Goal: Task Accomplishment & Management: Manage account settings

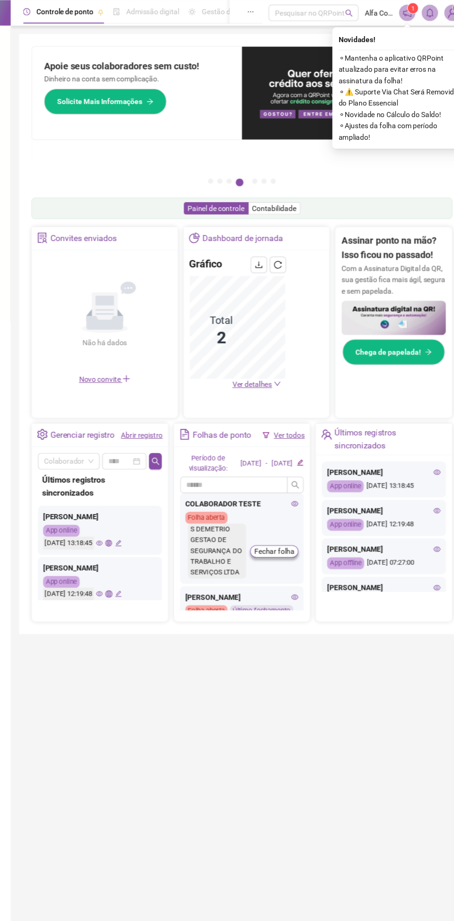
click at [421, 814] on main "Pague o QRPoint com Cartão de Crédito Sua assinatura: mais segurança, prática e…" at bounding box center [245, 456] width 402 height 851
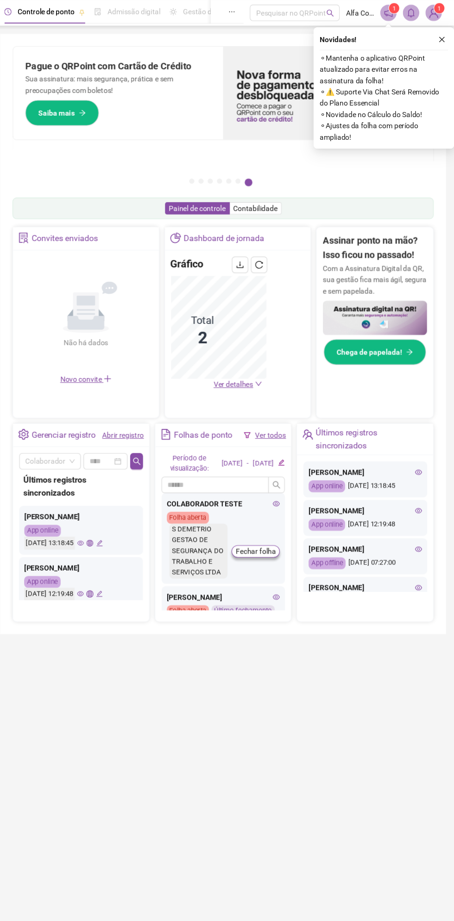
click at [436, 14] on img at bounding box center [435, 12] width 14 height 14
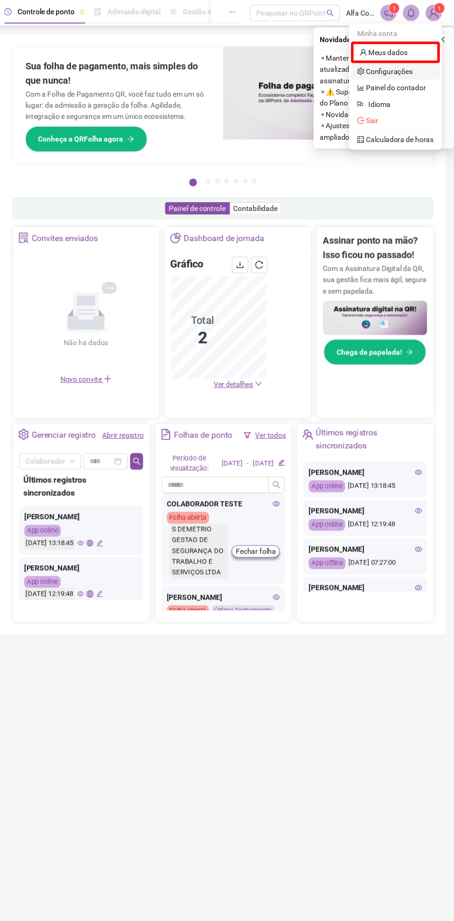
click at [416, 63] on link "Configurações" at bounding box center [391, 64] width 50 height 7
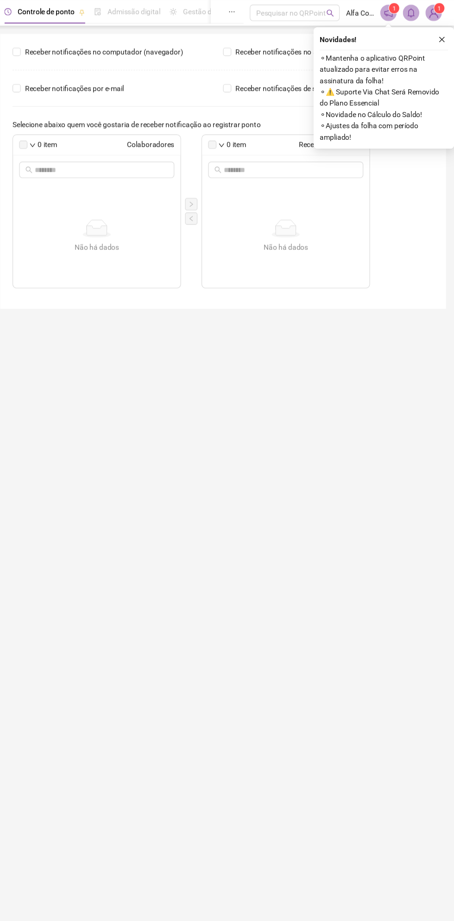
click at [425, 69] on span "⚬ Mantenha o aplicativo QRPoint atualizado para evitar erros na assinatura da f…" at bounding box center [390, 62] width 116 height 31
click at [394, 15] on icon "notification" at bounding box center [394, 11] width 8 height 8
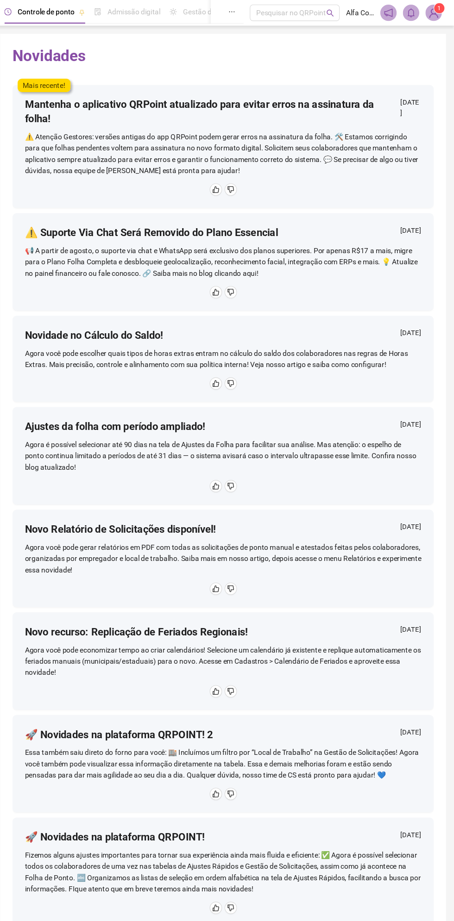
click at [435, 15] on img at bounding box center [435, 12] width 14 height 14
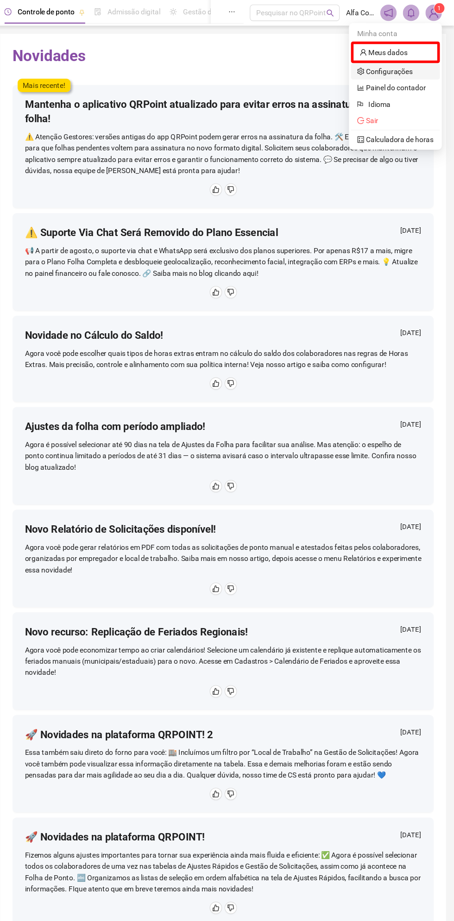
click at [416, 68] on link "Configurações" at bounding box center [391, 64] width 50 height 7
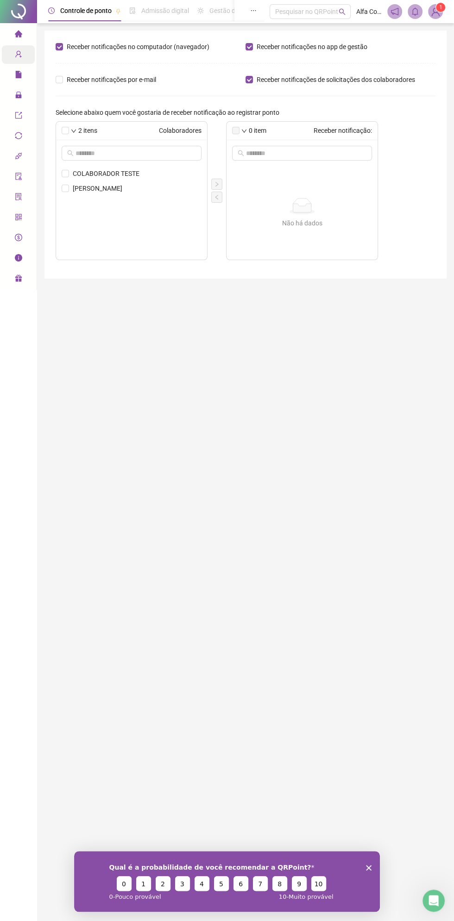
click at [29, 58] on span "Cadastros" at bounding box center [42, 54] width 30 height 7
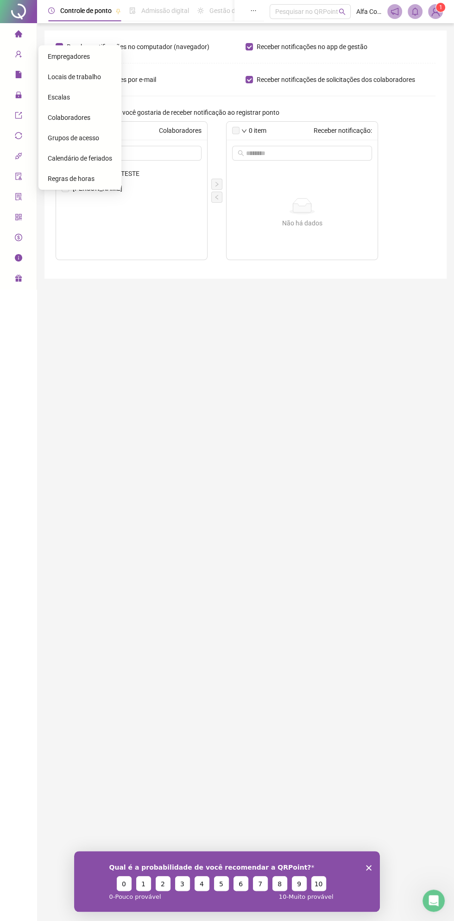
click at [35, 72] on div "Empregadores Locais de trabalho Escalas Colaboradores Grupos de acesso Calendár…" at bounding box center [78, 120] width 87 height 151
click at [30, 75] on span "Relatórios" at bounding box center [41, 74] width 29 height 7
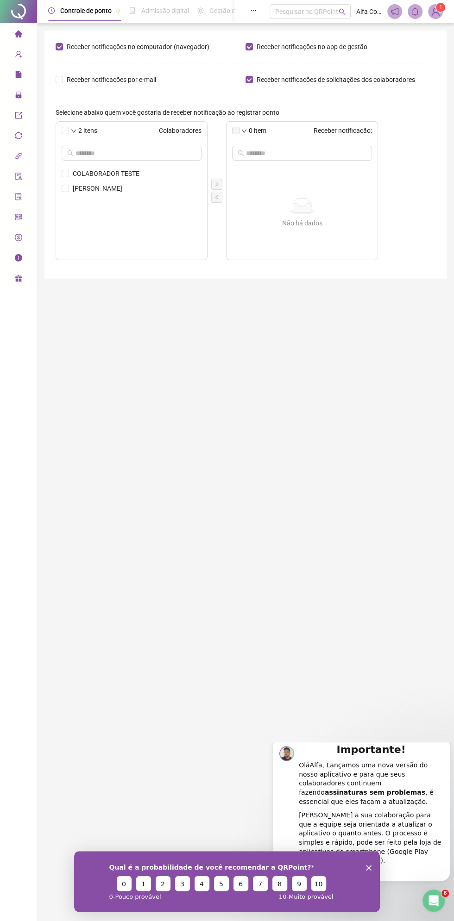
click at [435, 14] on img at bounding box center [435, 12] width 14 height 14
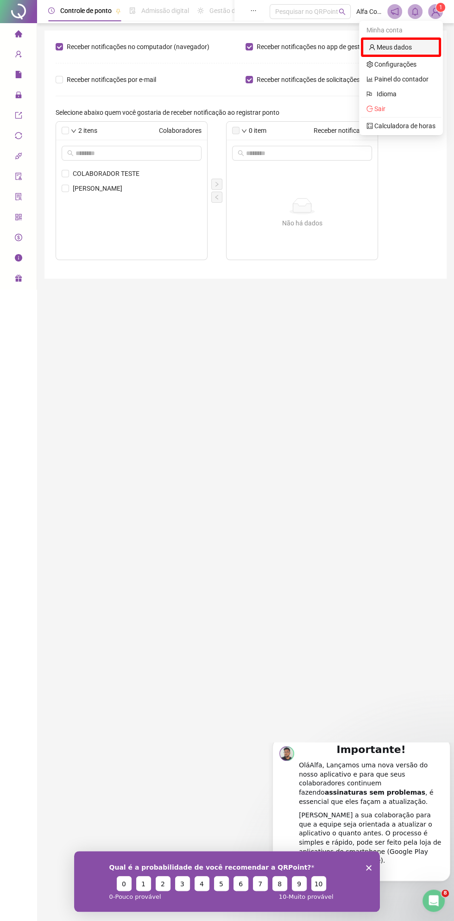
click at [412, 51] on link "Meus dados" at bounding box center [390, 47] width 43 height 7
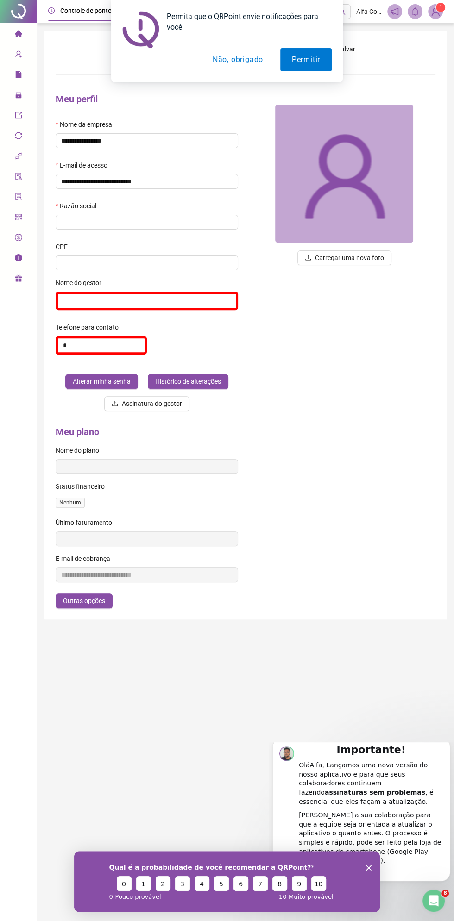
click at [242, 61] on button "Não, obrigado" at bounding box center [238, 59] width 74 height 23
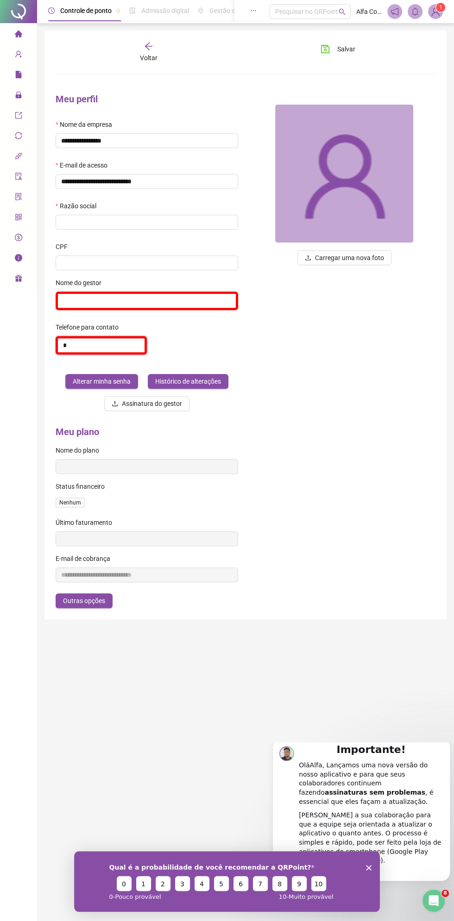
click at [131, 349] on input "*" at bounding box center [101, 345] width 91 height 19
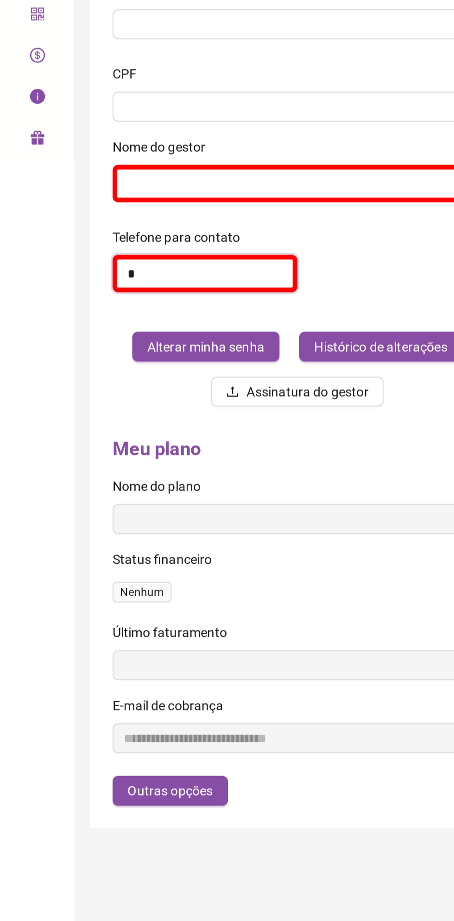
type input "*"
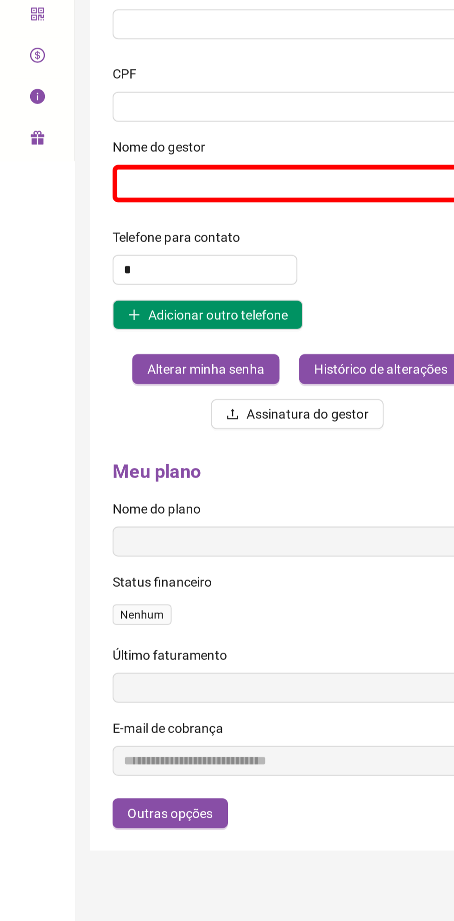
click at [45, 402] on div "**********" at bounding box center [245, 331] width 402 height 600
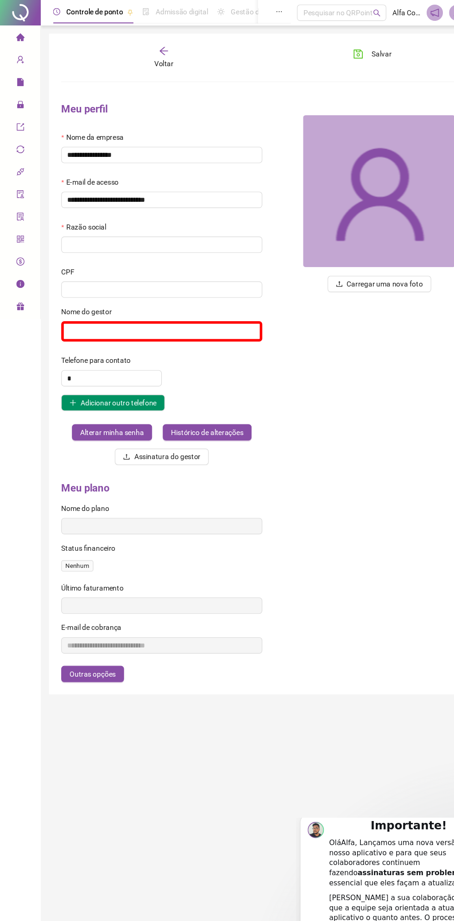
click at [363, 24] on div "**********" at bounding box center [245, 460] width 417 height 921
click at [370, 22] on header "Controle de ponto Admissão digital Gestão de férias Painel do DP Folha de pagam…" at bounding box center [245, 11] width 417 height 23
click at [31, 55] on span "Cadastros" at bounding box center [42, 54] width 30 height 7
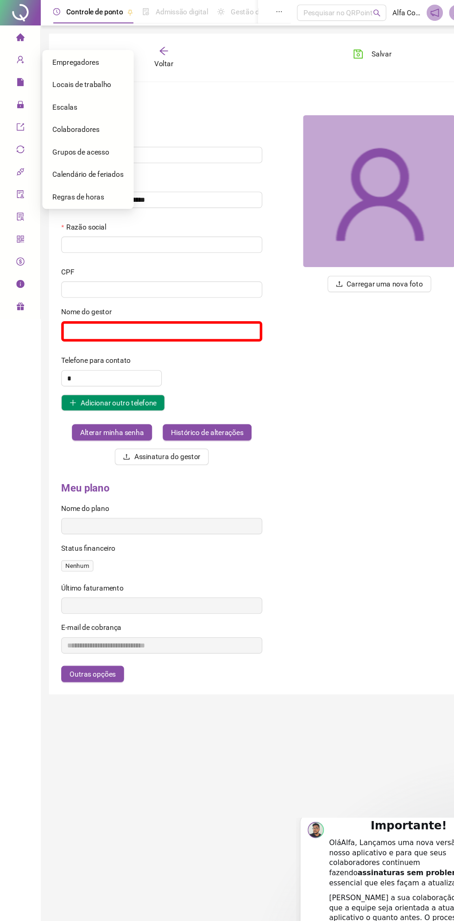
click at [261, 92] on div "Carregar uma nova foto" at bounding box center [343, 258] width 197 height 344
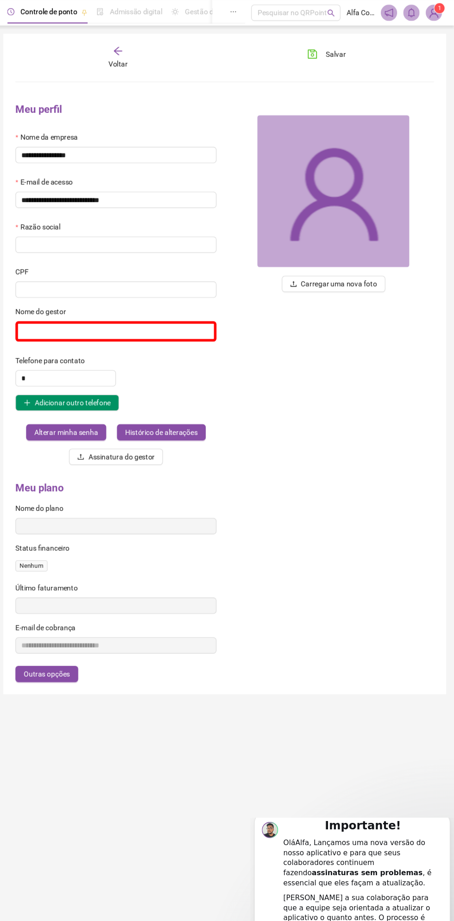
click at [435, 10] on img at bounding box center [435, 12] width 14 height 14
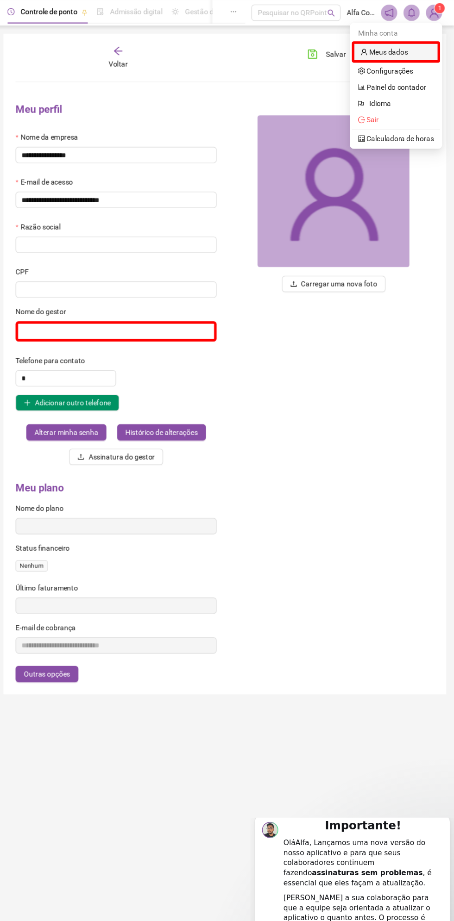
click at [412, 51] on link "Meus dados" at bounding box center [390, 47] width 43 height 7
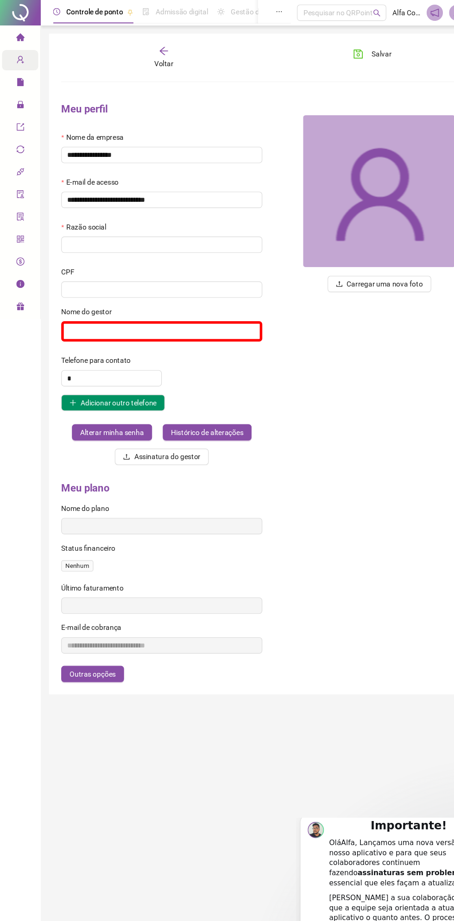
click at [33, 55] on span "Cadastros" at bounding box center [42, 54] width 30 height 7
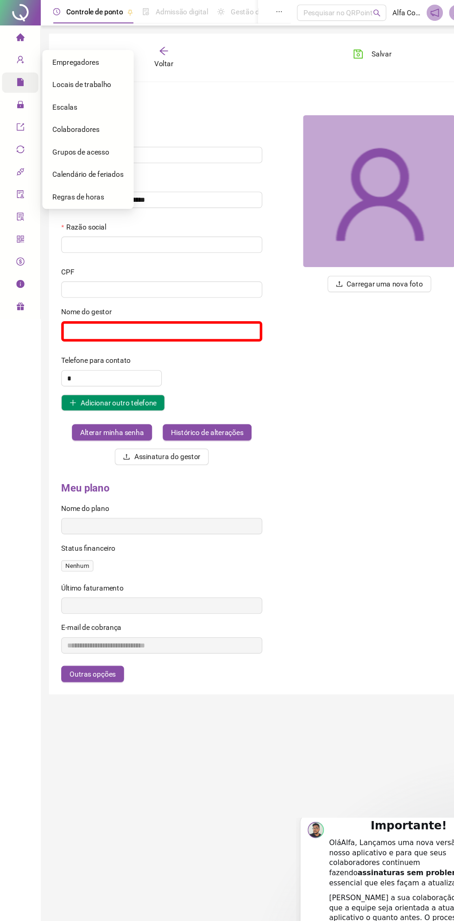
click at [28, 75] on span "Relatórios" at bounding box center [41, 74] width 29 height 7
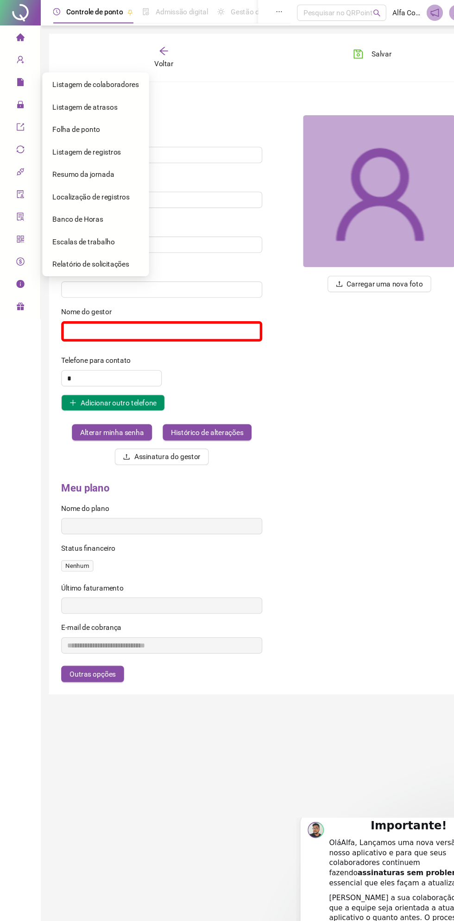
click at [33, 36] on span "Página inicial" at bounding box center [46, 34] width 38 height 7
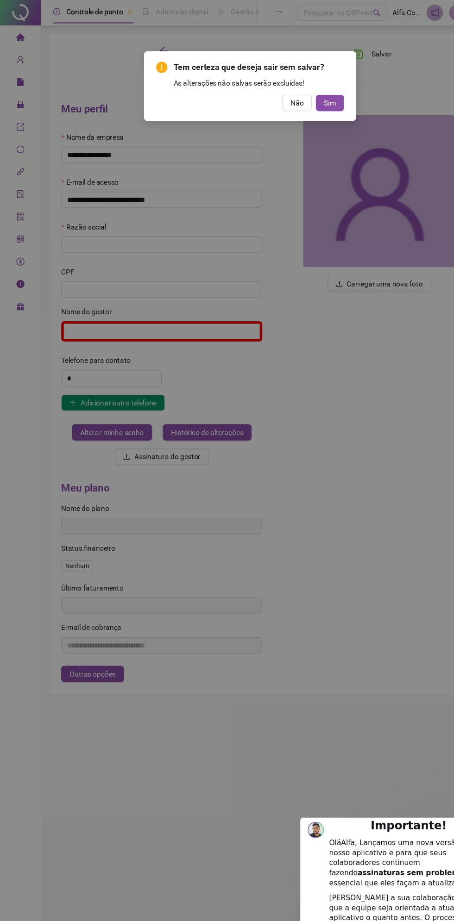
click at [239, 172] on div "Tem certeza que deseja sair sem salvar? As alterações não salvas serão excluída…" at bounding box center [227, 460] width 454 height 921
click at [260, 93] on button "Não" at bounding box center [269, 93] width 27 height 15
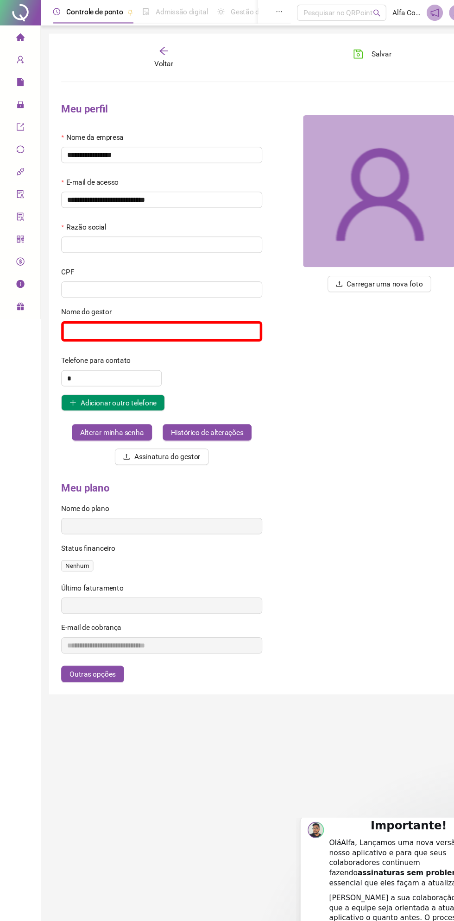
click at [27, 37] on span "Página inicial" at bounding box center [46, 34] width 38 height 7
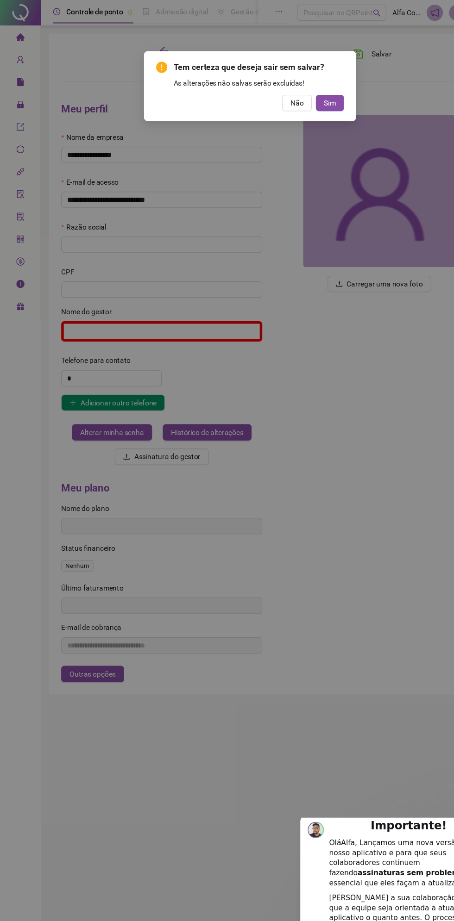
click at [223, 209] on div "Tem certeza que deseja sair sem salvar? As alterações não salvas serão excluída…" at bounding box center [227, 460] width 454 height 921
click at [270, 96] on span "Não" at bounding box center [269, 93] width 12 height 10
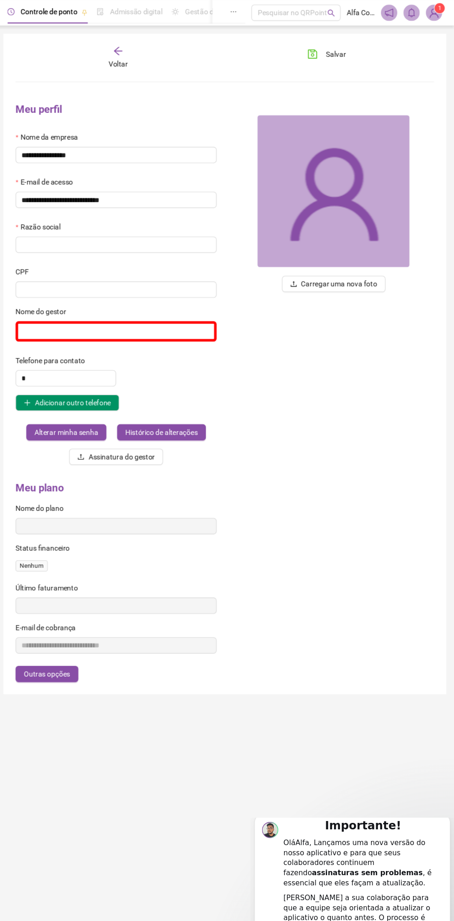
click at [400, 11] on span at bounding box center [394, 11] width 15 height 15
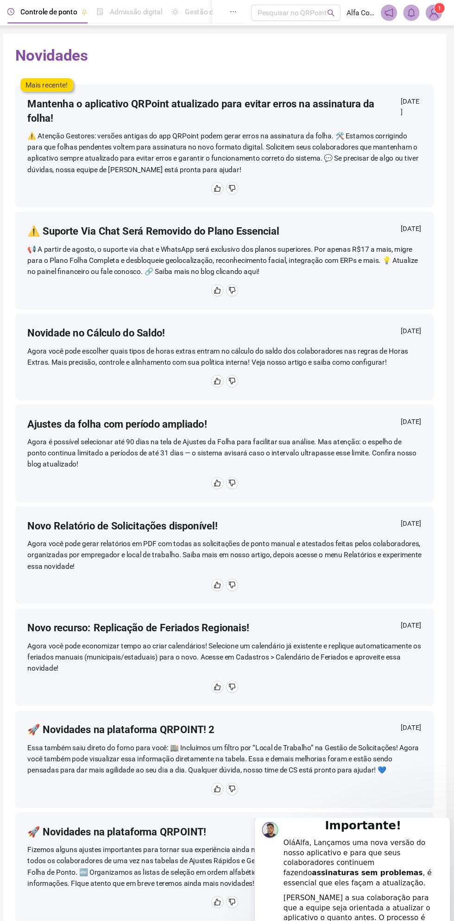
click at [432, 12] on img at bounding box center [435, 12] width 14 height 14
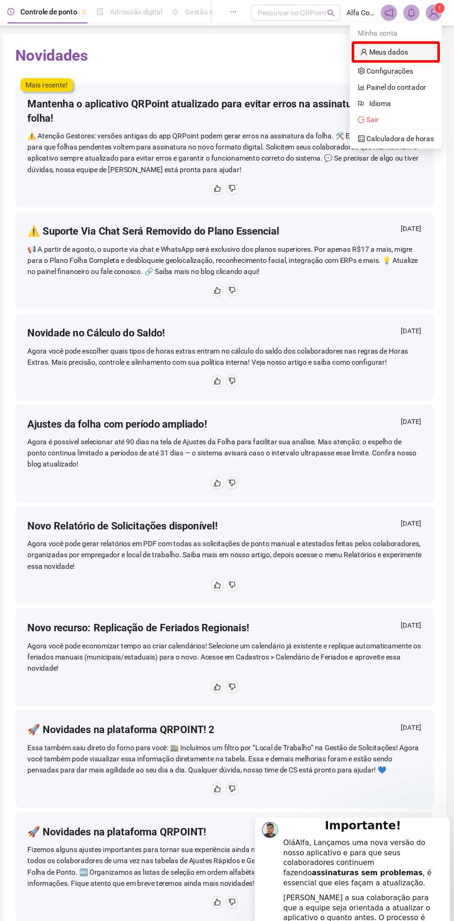
click at [412, 44] on link "Meus dados" at bounding box center [390, 47] width 43 height 7
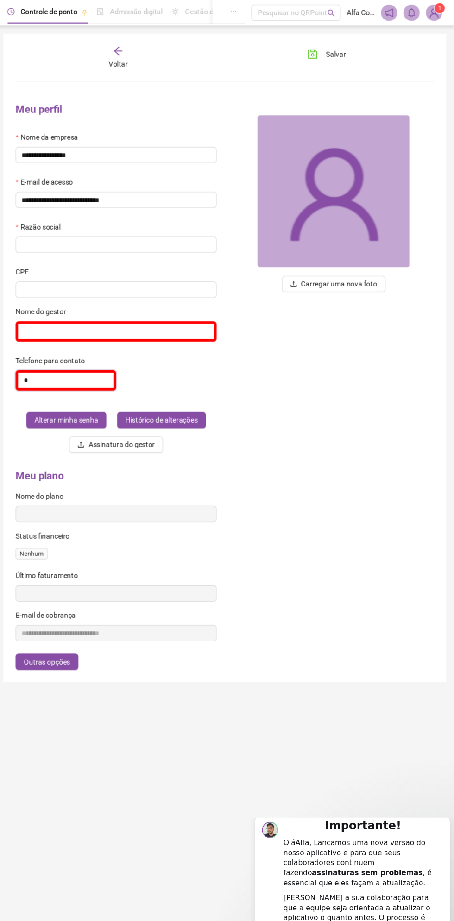
click at [135, 346] on input "*" at bounding box center [101, 345] width 91 height 19
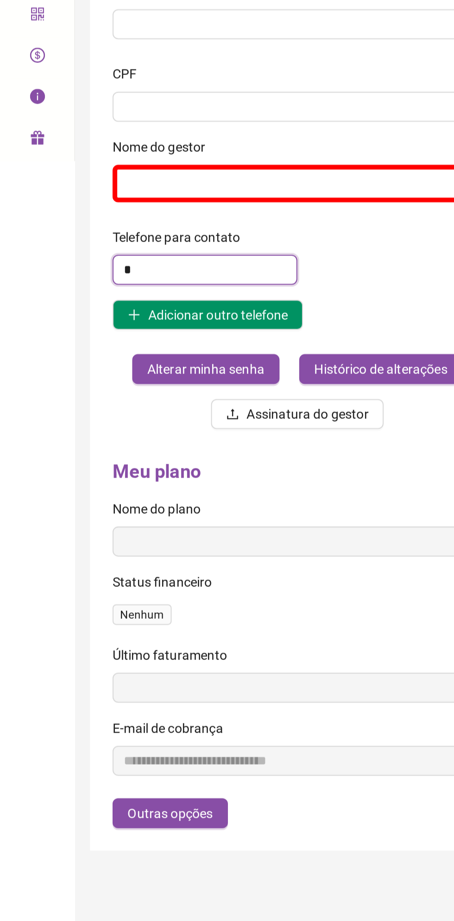
type input "*"
click at [200, 372] on div "* Adicionar outro telefone" at bounding box center [147, 354] width 182 height 37
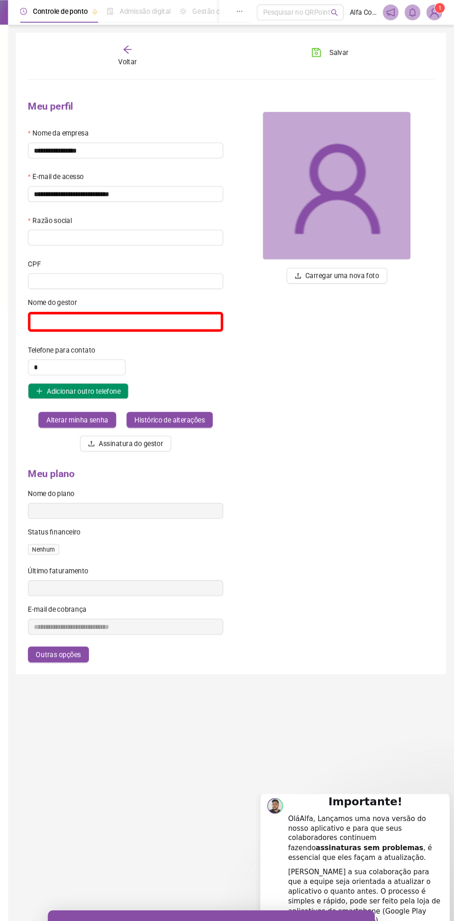
click at [435, 14] on img at bounding box center [435, 12] width 14 height 14
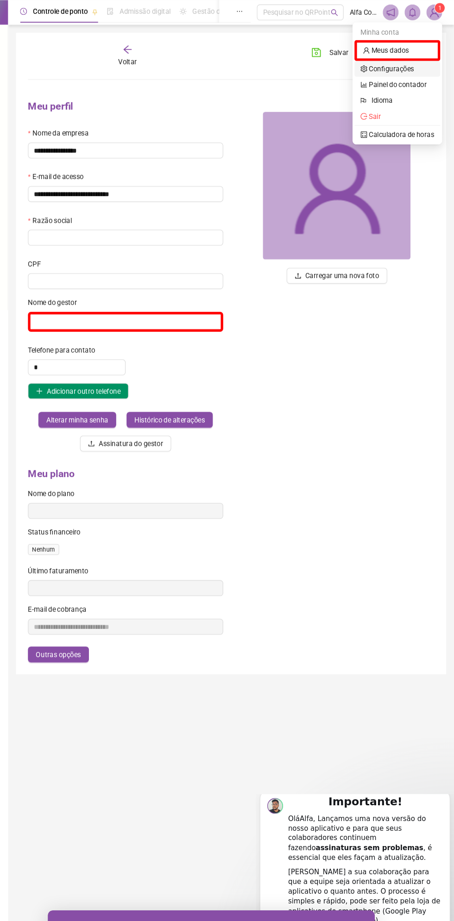
click at [416, 61] on link "Configurações" at bounding box center [391, 64] width 50 height 7
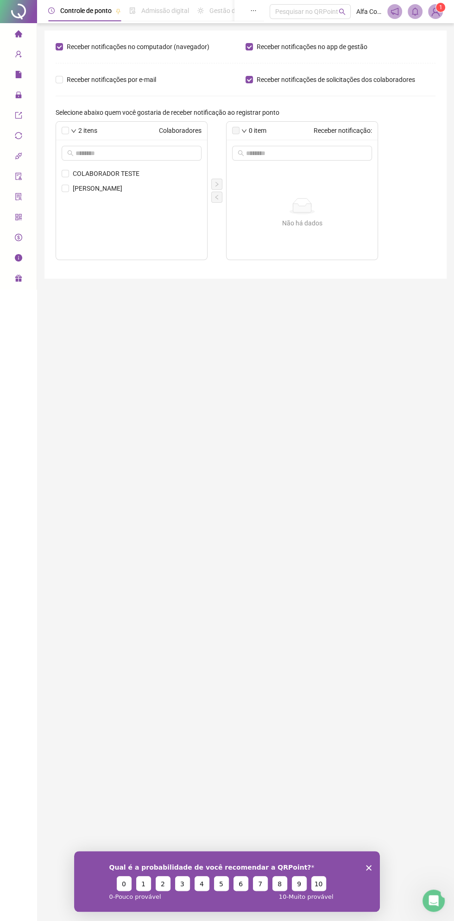
click at [437, 15] on img at bounding box center [435, 12] width 14 height 14
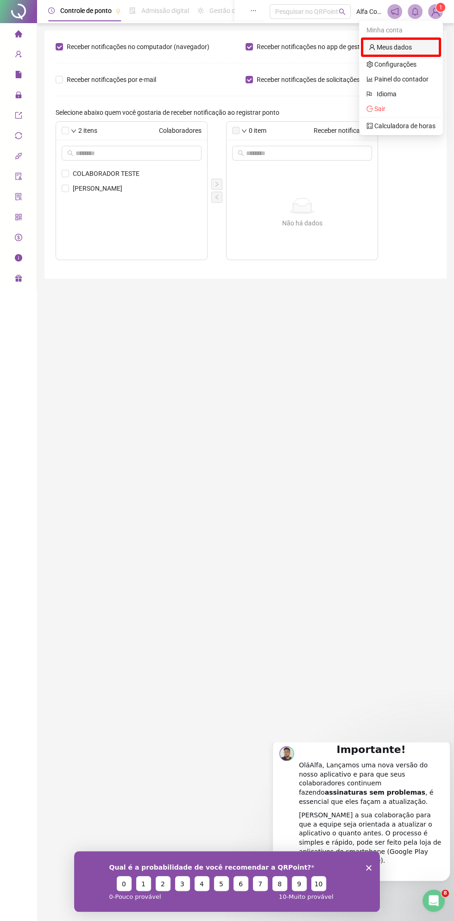
click at [412, 50] on link "Meus dados" at bounding box center [390, 47] width 43 height 7
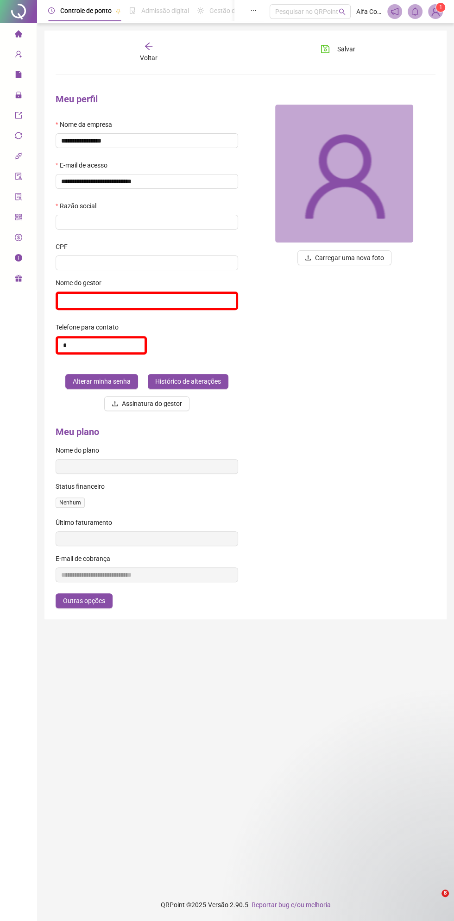
click at [342, 389] on div "Carregar uma nova foto" at bounding box center [343, 252] width 197 height 333
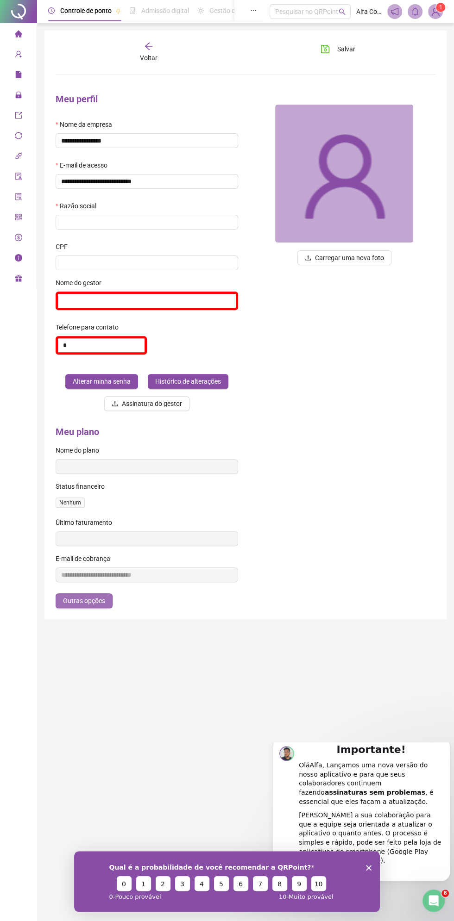
click at [102, 605] on span "Outras opções" at bounding box center [84, 601] width 42 height 10
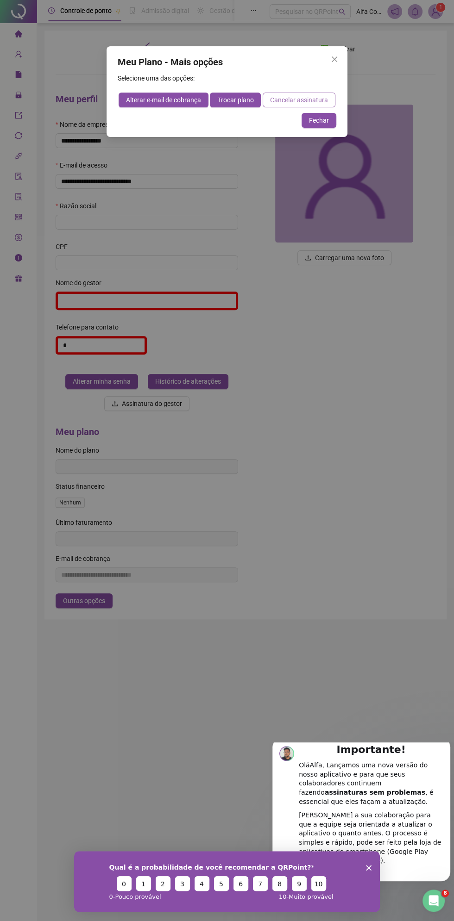
click at [308, 104] on span "Cancelar assinatura" at bounding box center [299, 100] width 58 height 10
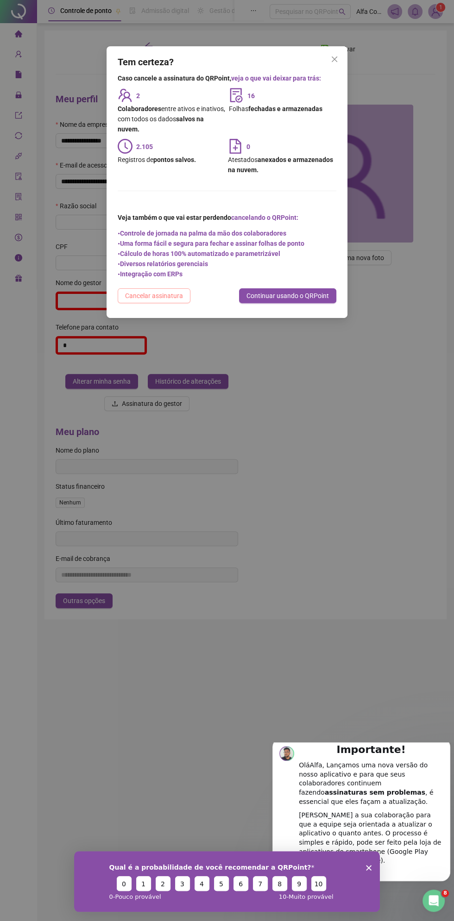
click at [171, 299] on span "Cancelar assinatura" at bounding box center [154, 296] width 58 height 10
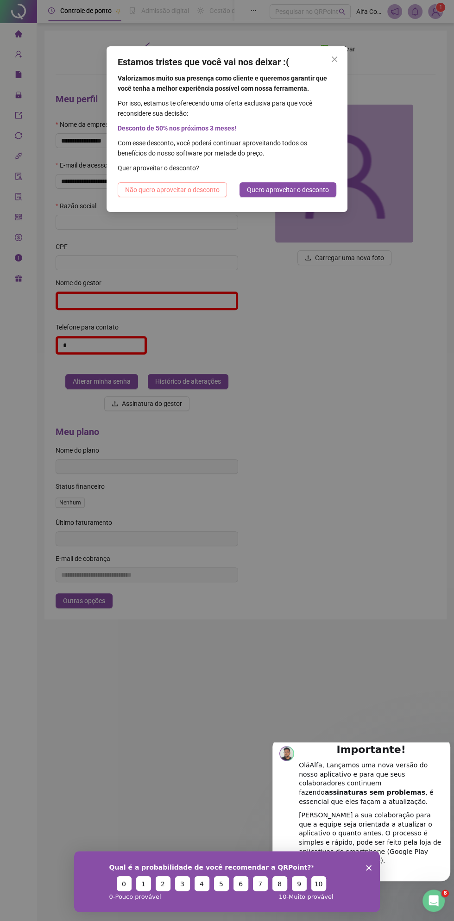
click at [189, 193] on span "Não quero aproveitar o desconto" at bounding box center [172, 190] width 94 height 10
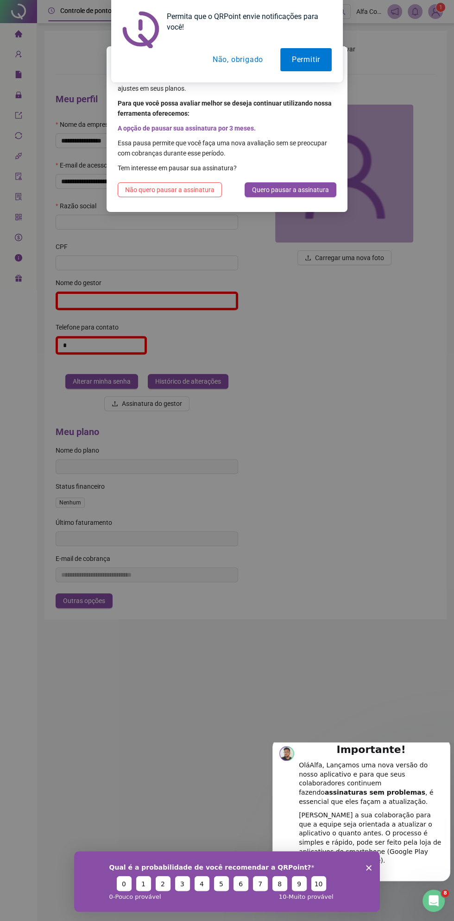
click at [238, 59] on button "Não, obrigado" at bounding box center [238, 59] width 74 height 23
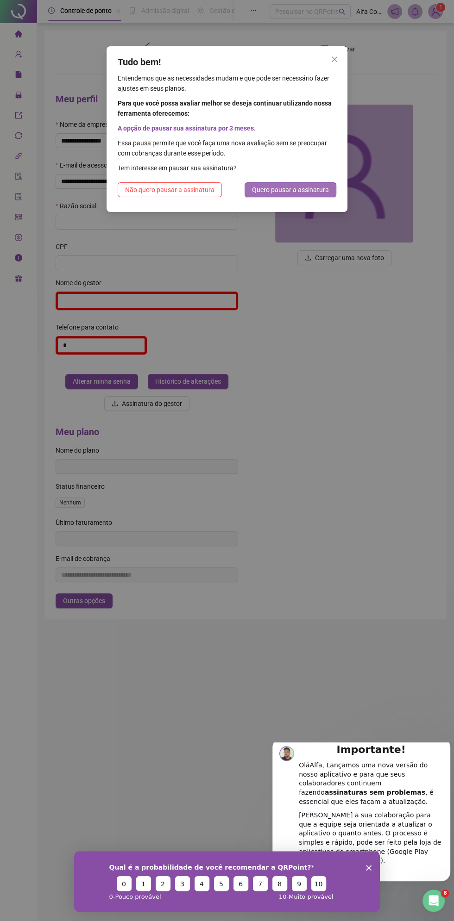
click at [309, 189] on span "Quero pausar a assinatura" at bounding box center [290, 190] width 77 height 10
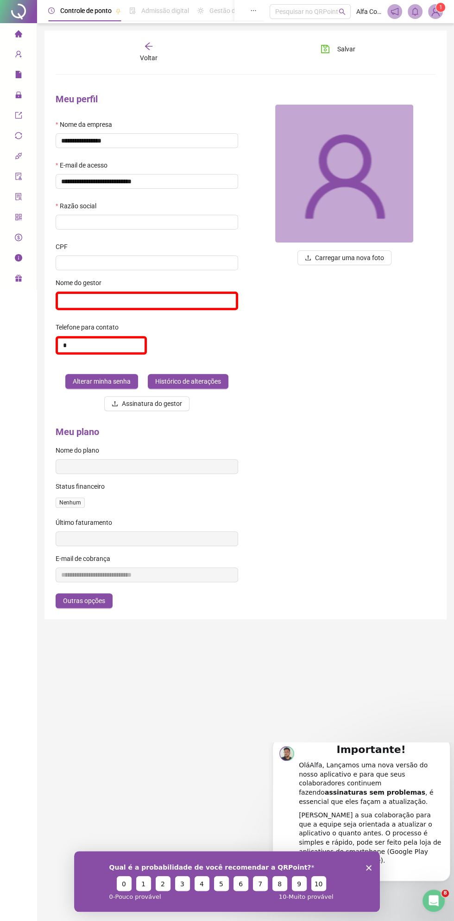
click at [435, 14] on img at bounding box center [435, 12] width 14 height 14
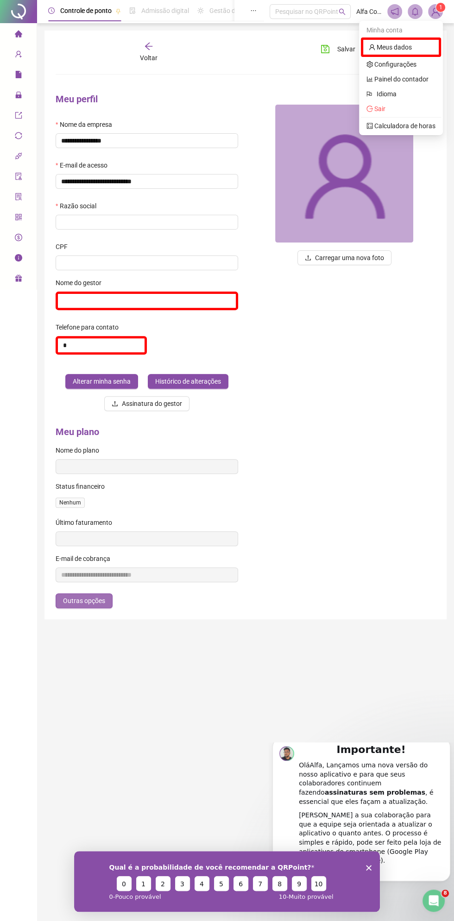
click at [104, 604] on span "Outras opções" at bounding box center [84, 601] width 42 height 10
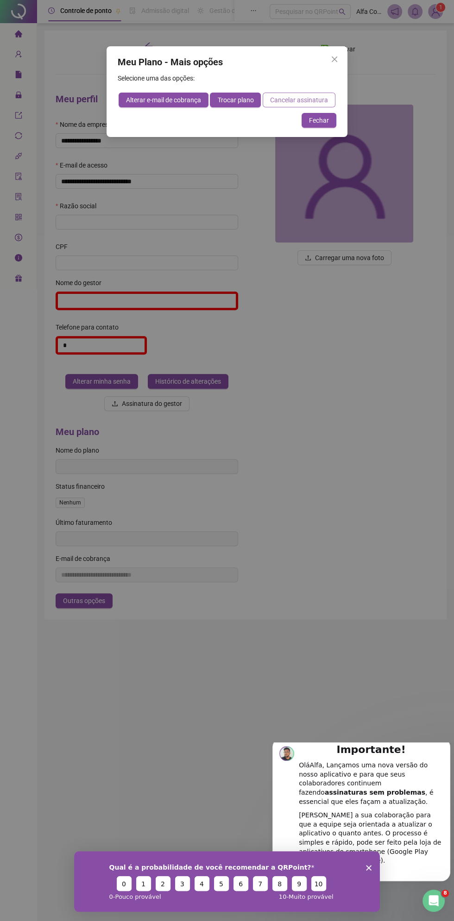
click at [295, 103] on span "Cancelar assinatura" at bounding box center [299, 100] width 58 height 10
